Goal: Obtain resource: Download file/media

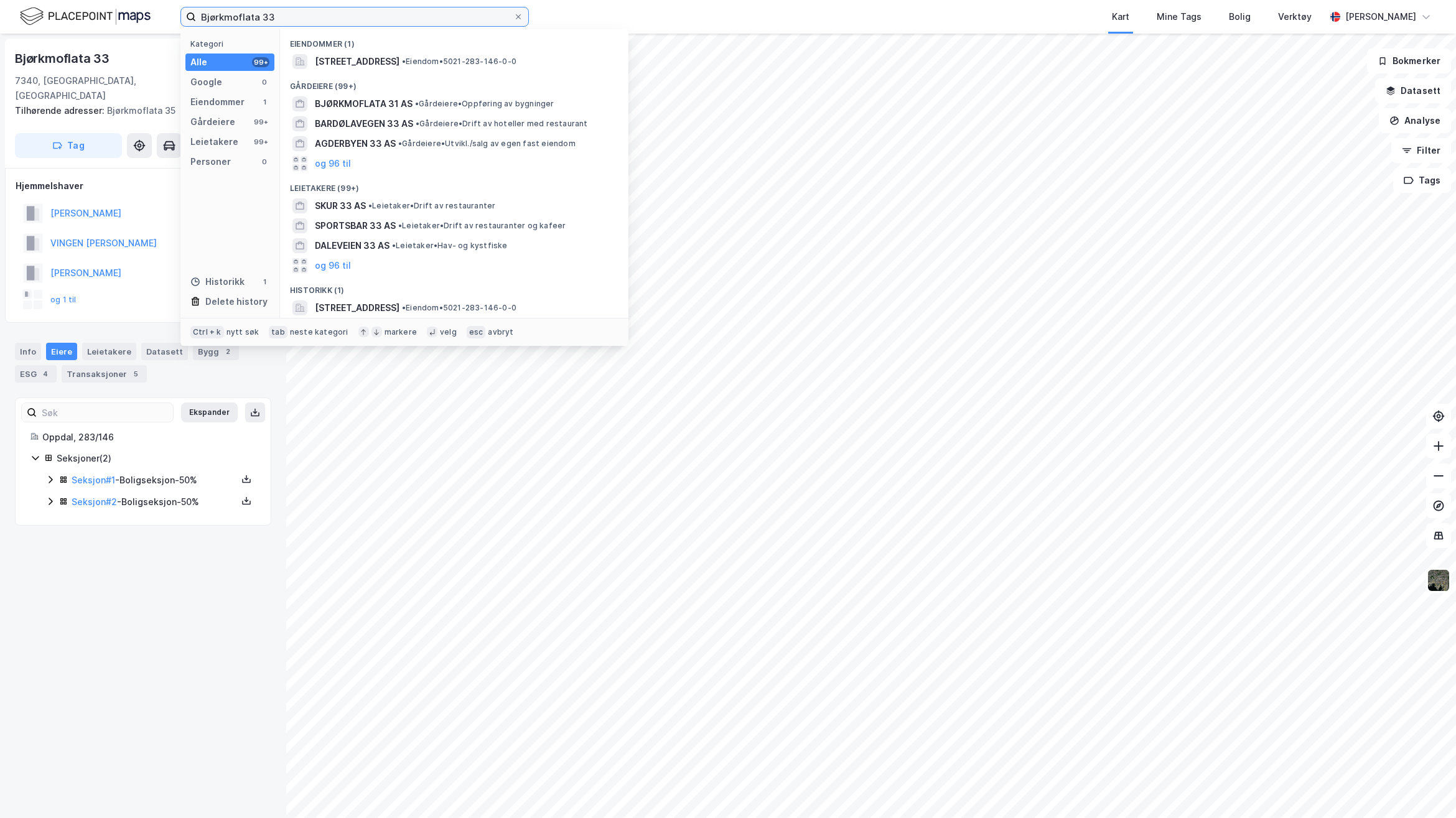
drag, startPoint x: 0, startPoint y: 0, endPoint x: 155, endPoint y: 13, distance: 155.5
click at [155, 13] on div "Bjørkmoflata 33 Kategori Alle 99+ Google 0 Eiendommer 1 Gårdeiere 99+ Leietaker…" at bounding box center [728, 16] width 1456 height 33
paste input "24/781"
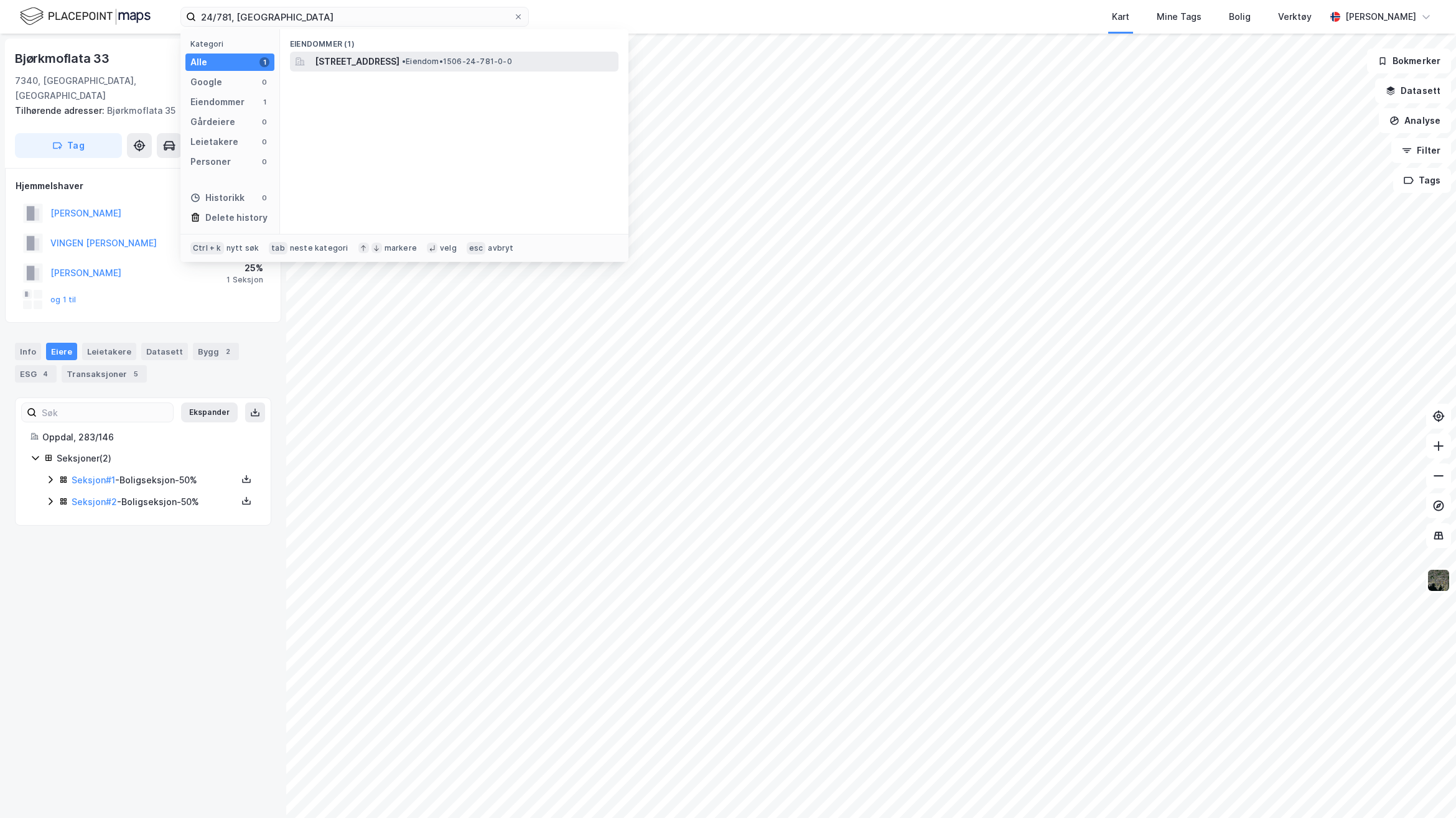
click at [400, 64] on span "[STREET_ADDRESS]" at bounding box center [357, 62] width 85 height 15
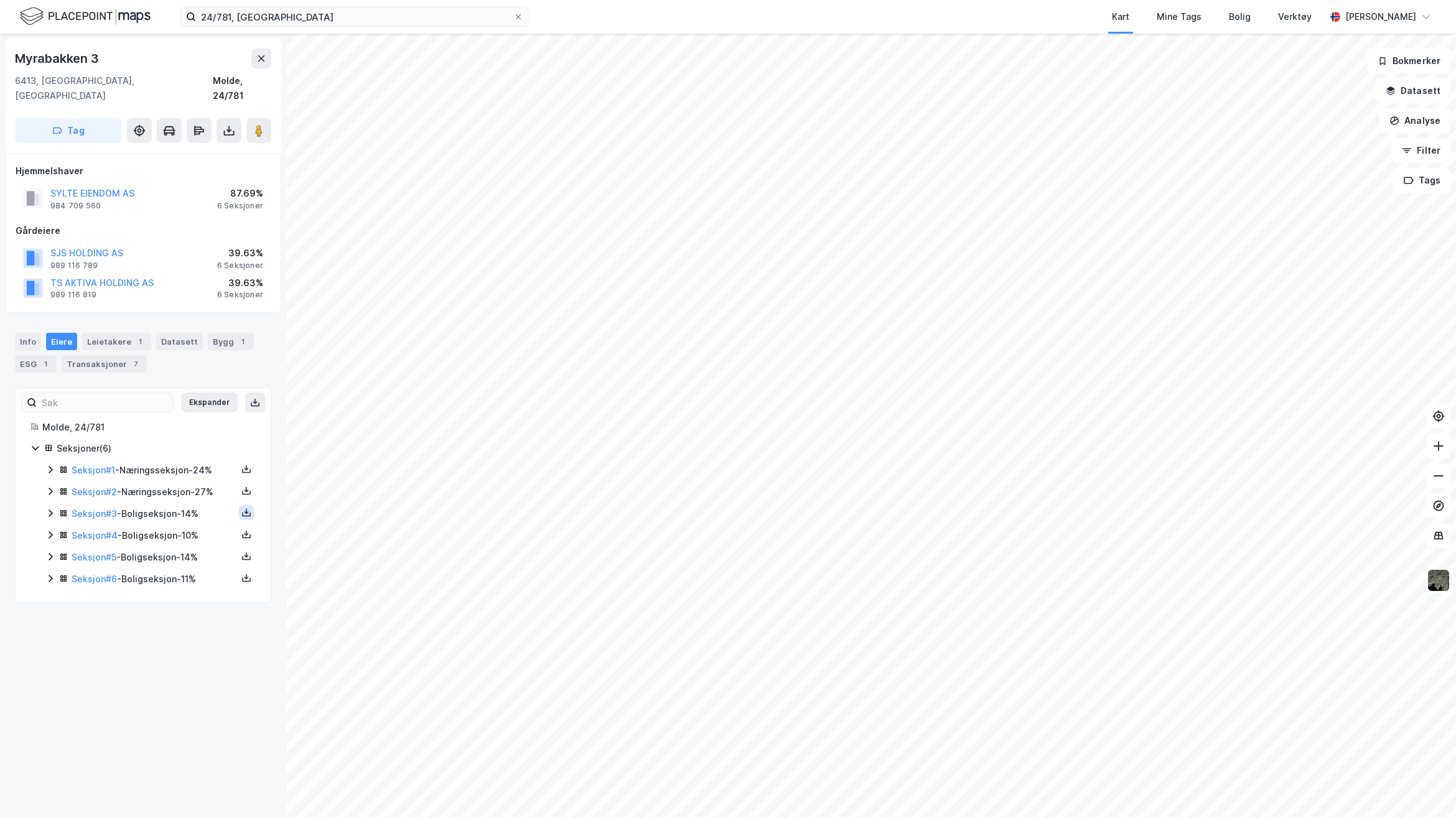
click at [241, 508] on icon at bounding box center [246, 513] width 10 height 10
click at [179, 468] on div "Grunnbok" at bounding box center [172, 475] width 42 height 15
click at [241, 464] on icon at bounding box center [246, 469] width 10 height 10
click at [194, 417] on div "Grunnbok" at bounding box center [177, 431] width 110 height 30
click at [243, 485] on div "Seksjon # 2 - Næringsseksjon - 27%" at bounding box center [157, 493] width 197 height 15
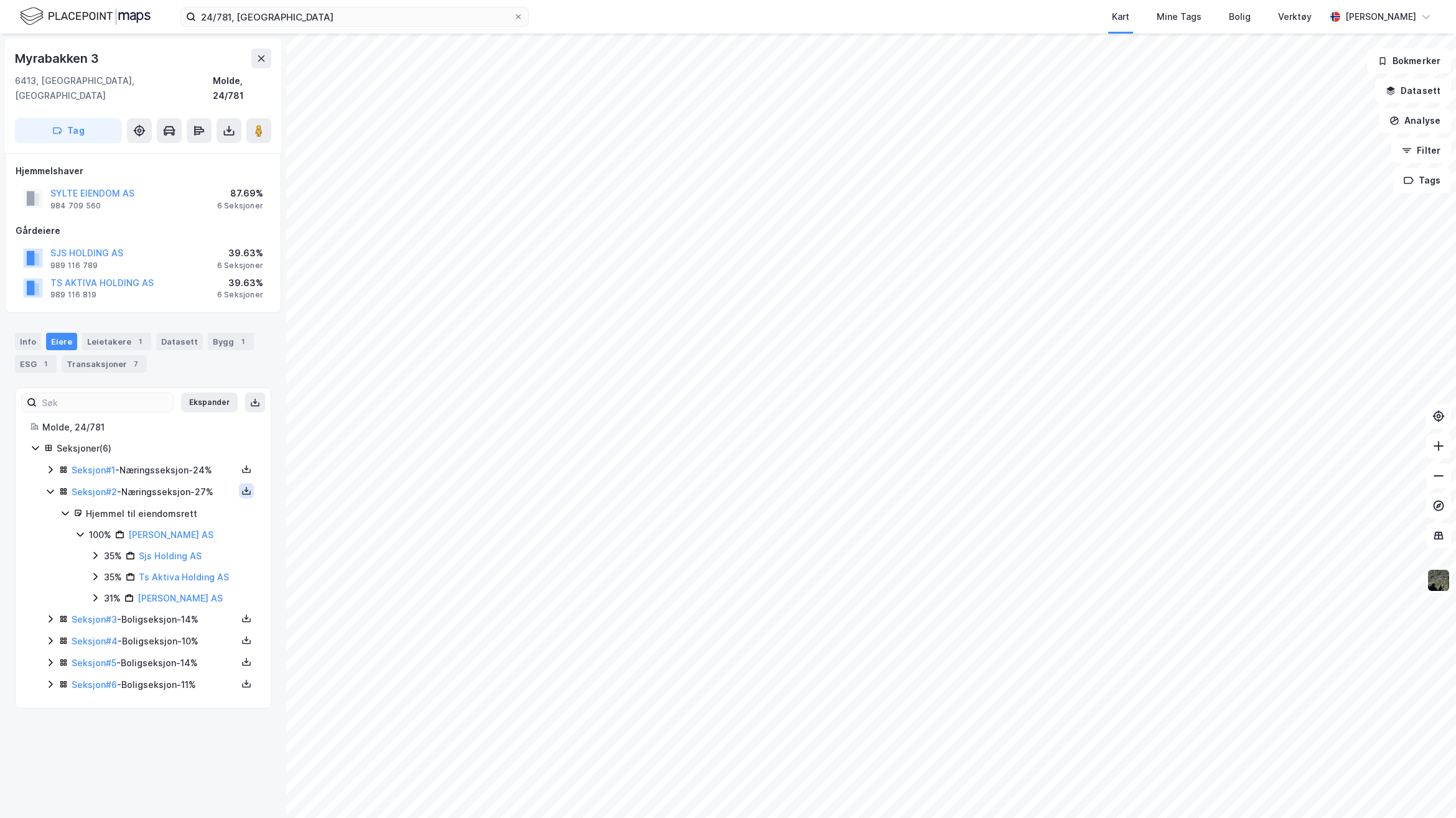
click at [241, 486] on icon at bounding box center [246, 491] width 10 height 10
click at [181, 451] on div "Grunnbok" at bounding box center [177, 453] width 110 height 30
click at [239, 613] on button at bounding box center [246, 619] width 15 height 15
click at [189, 576] on div "Grunnbok" at bounding box center [177, 580] width 110 height 30
click at [241, 614] on icon at bounding box center [246, 619] width 10 height 10
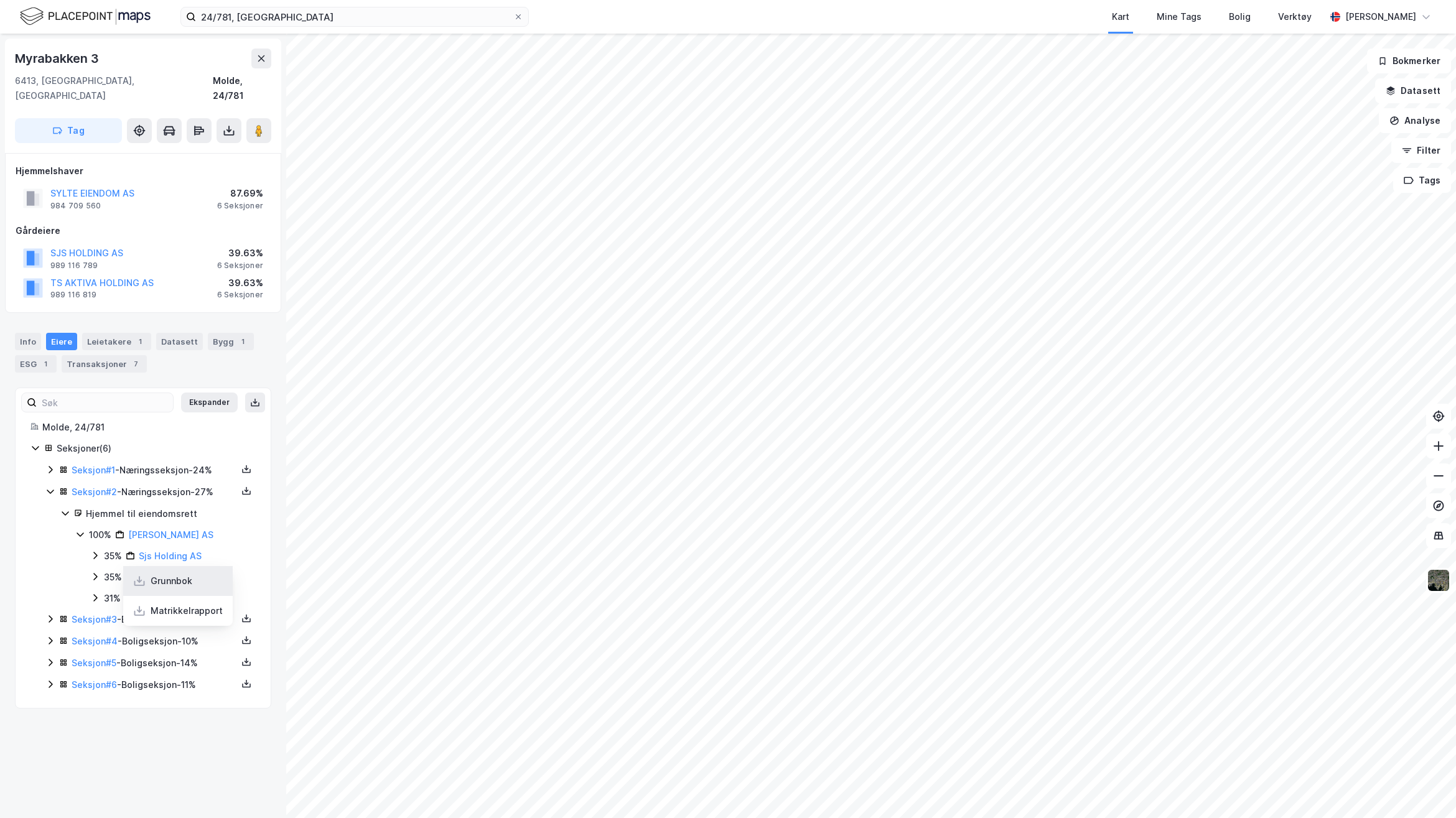
click at [200, 580] on div "Grunnbok" at bounding box center [177, 580] width 110 height 30
click at [241, 614] on icon at bounding box center [246, 619] width 10 height 10
click at [199, 742] on div "Myrabakken 3 6413, [GEOGRAPHIC_DATA], [GEOGRAPHIC_DATA] [GEOGRAPHIC_DATA], 24/7…" at bounding box center [143, 426] width 286 height 785
click at [239, 634] on button at bounding box center [246, 640] width 15 height 15
click at [177, 597] on div "Grunnbok" at bounding box center [172, 603] width 42 height 15
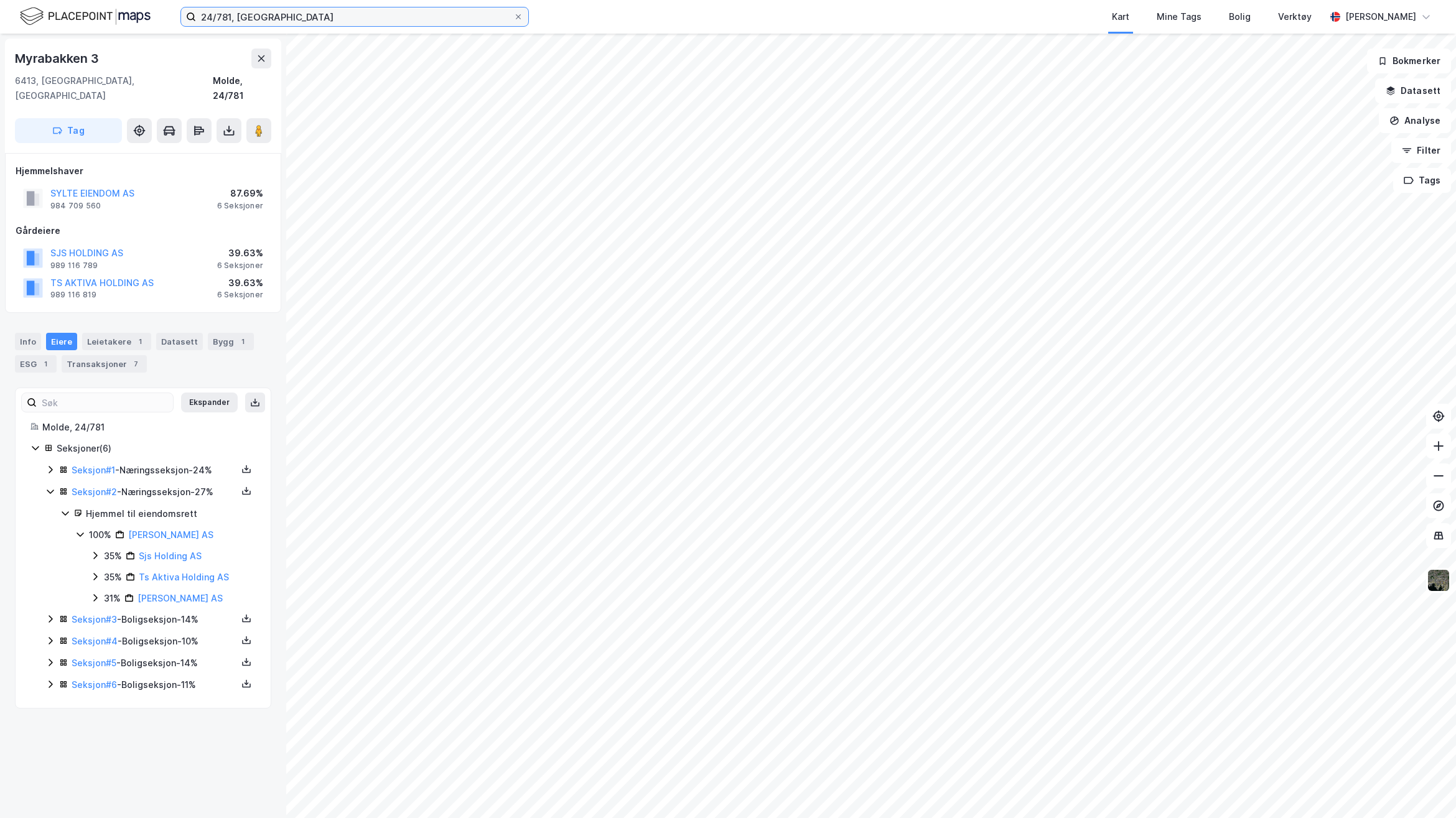
drag, startPoint x: 362, startPoint y: 13, endPoint x: 108, endPoint y: 29, distance: 254.5
click at [108, 29] on div "24/781, Molde Kart Mine Tags Bolig Verktøy [PERSON_NAME]" at bounding box center [728, 16] width 1456 height 33
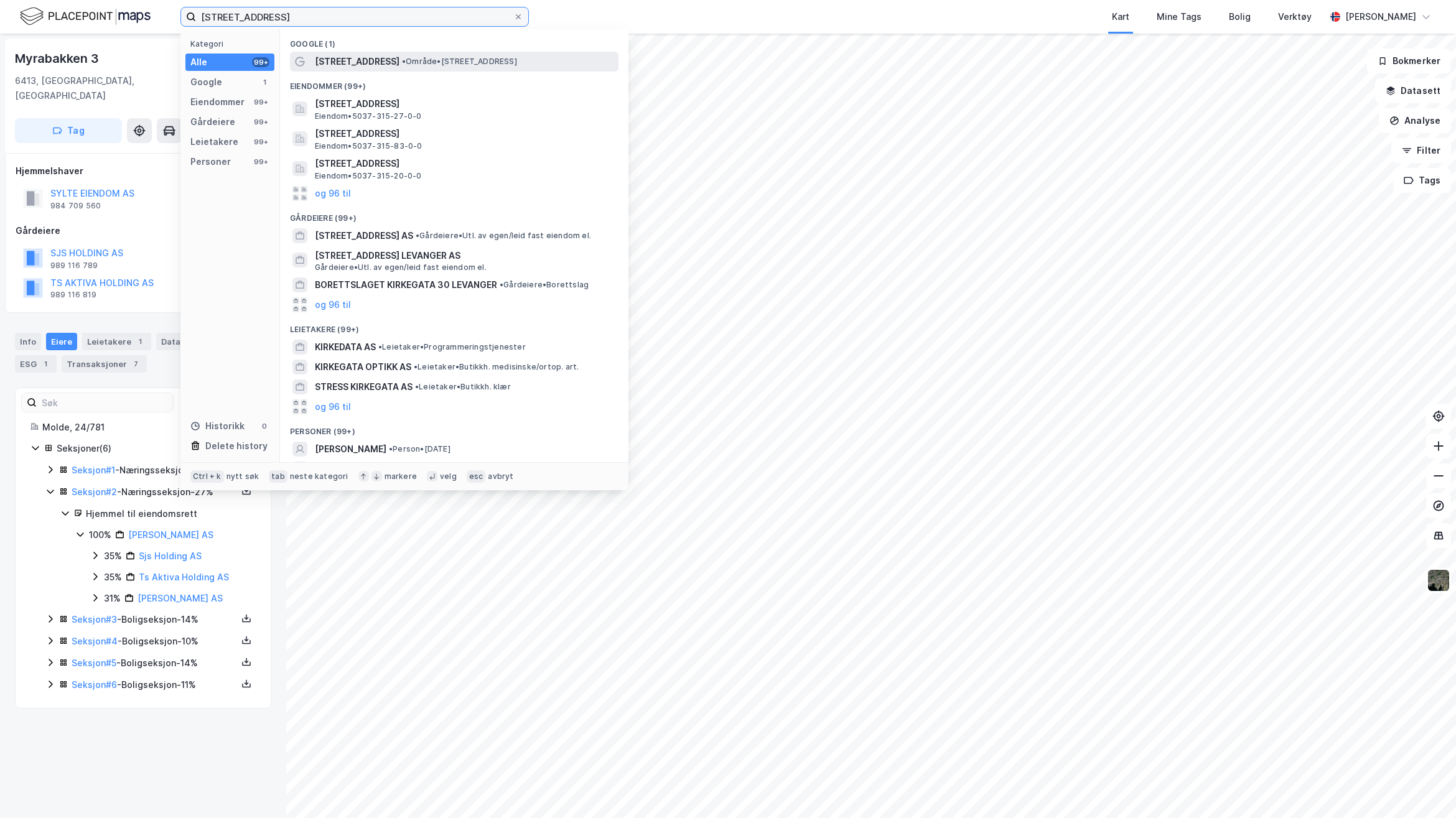
type input "[STREET_ADDRESS]"
click at [402, 60] on span "• Område • [STREET_ADDRESS]" at bounding box center [459, 61] width 115 height 10
